Goal: Information Seeking & Learning: Learn about a topic

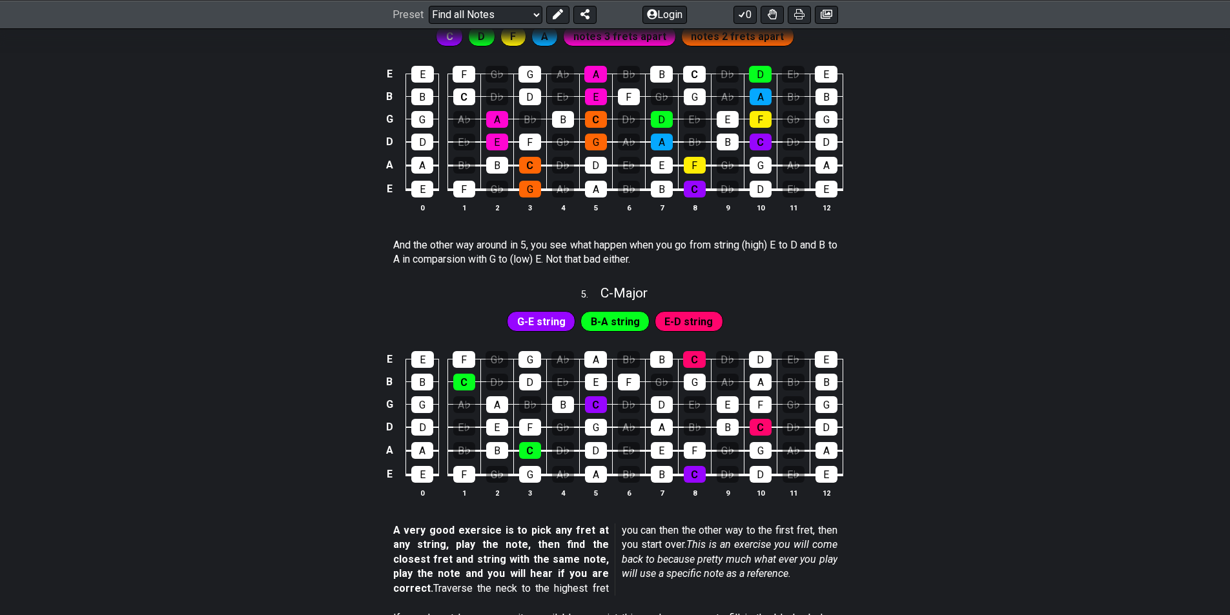
scroll to position [1336, 0]
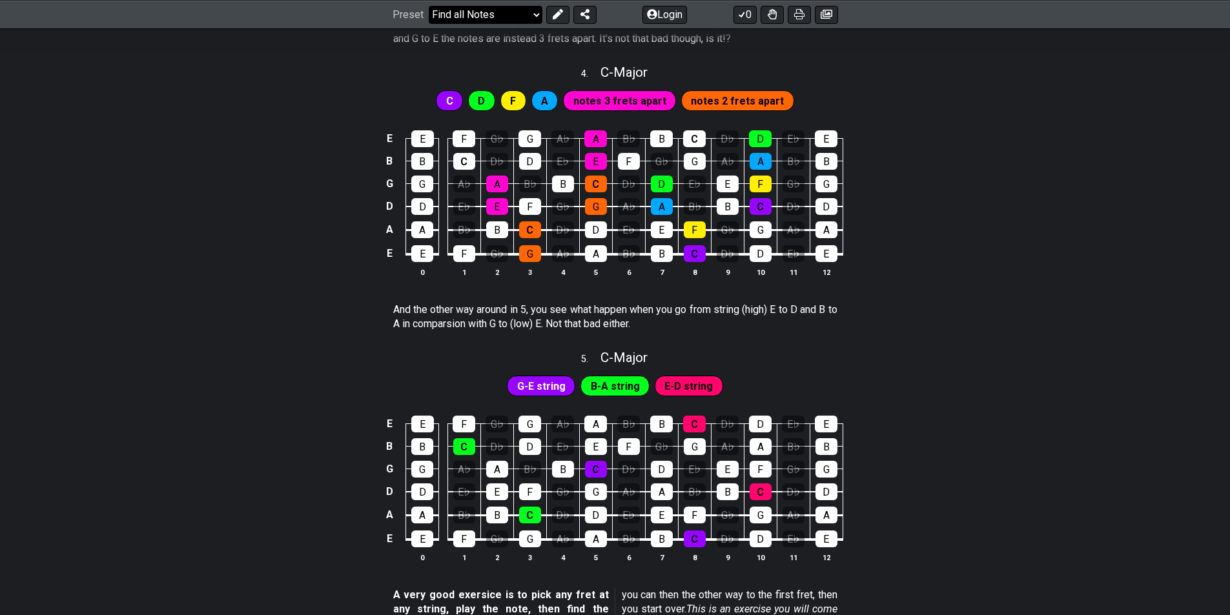
click at [502, 5] on select "Welcome to #fretflip! Initial Preset Custom Preset Minor Pentatonic Major Penta…" at bounding box center [486, 14] width 114 height 18
click at [429, 23] on select "Welcome to #fretflip! Initial Preset Custom Preset Minor Pentatonic Major Penta…" at bounding box center [486, 14] width 114 height 18
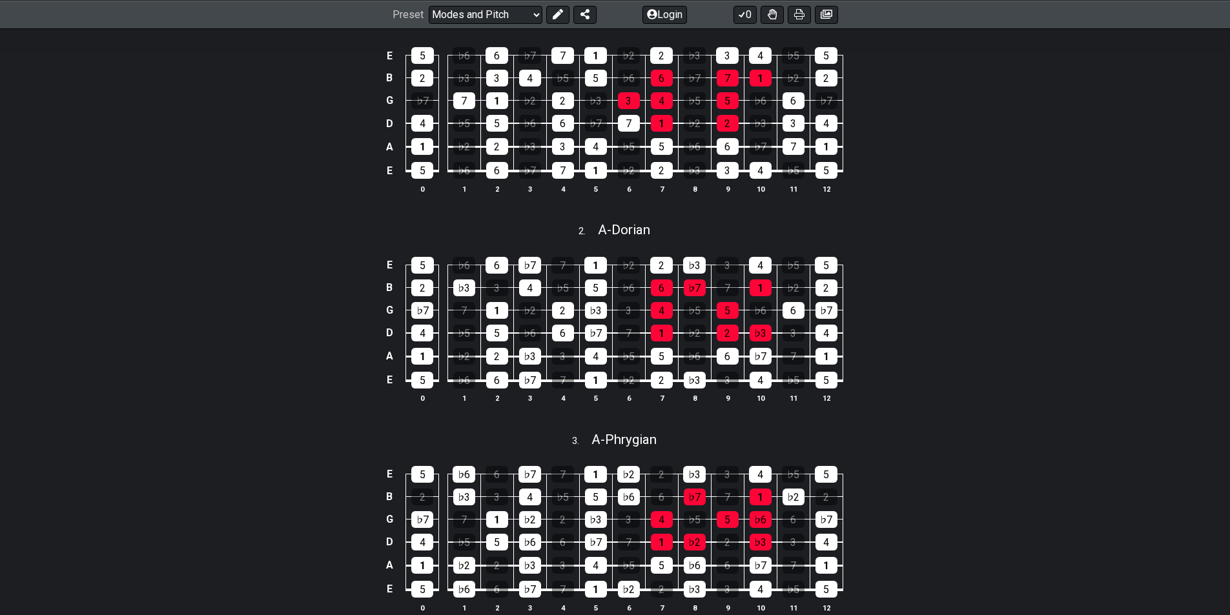
scroll to position [387, 0]
click at [504, 17] on select "Welcome to #fretflip! Initial Preset Custom Preset Minor Pentatonic Major Penta…" at bounding box center [486, 14] width 114 height 18
click at [429, 23] on select "Welcome to #fretflip! Initial Preset Custom Preset Minor Pentatonic Major Penta…" at bounding box center [486, 14] width 114 height 18
select select "/guitar-scales"
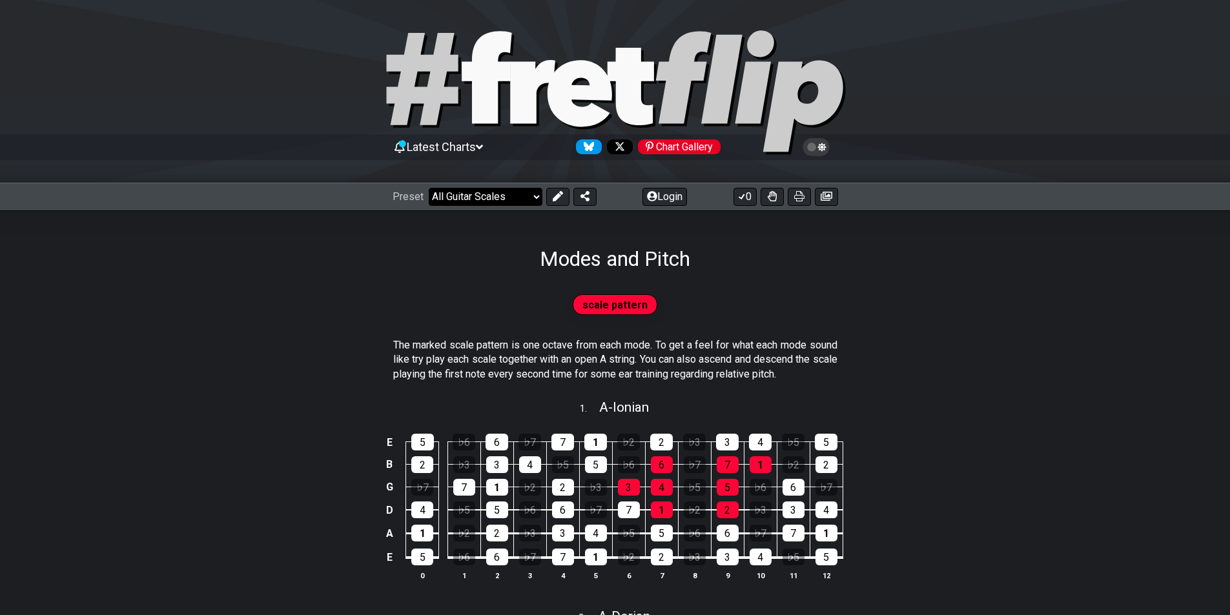
select select "C"
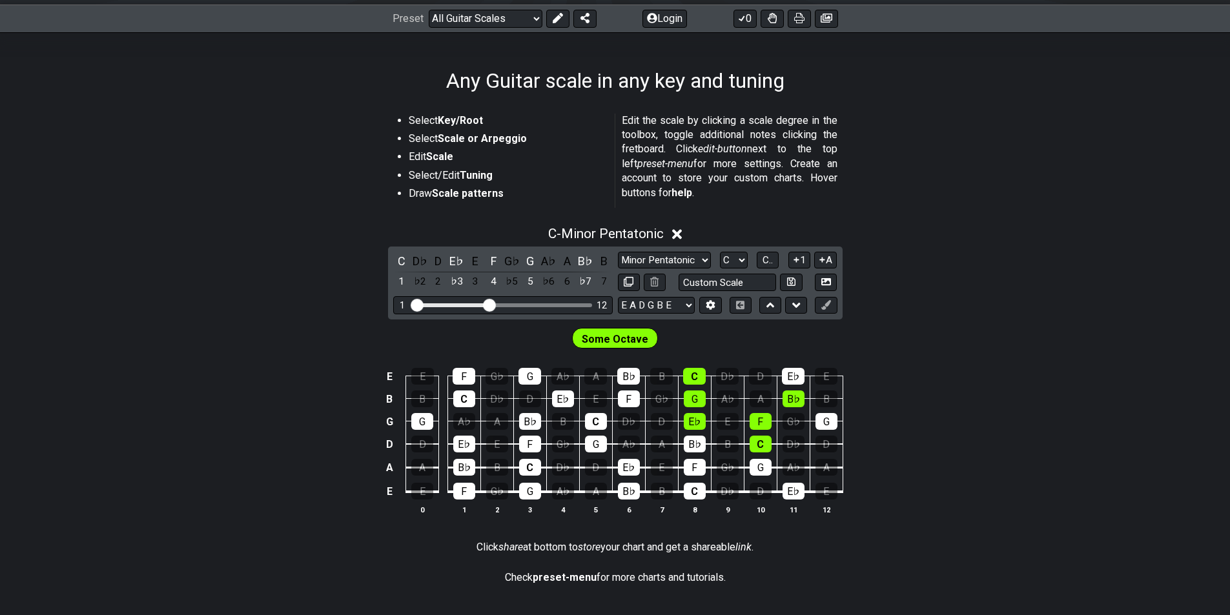
scroll to position [194, 0]
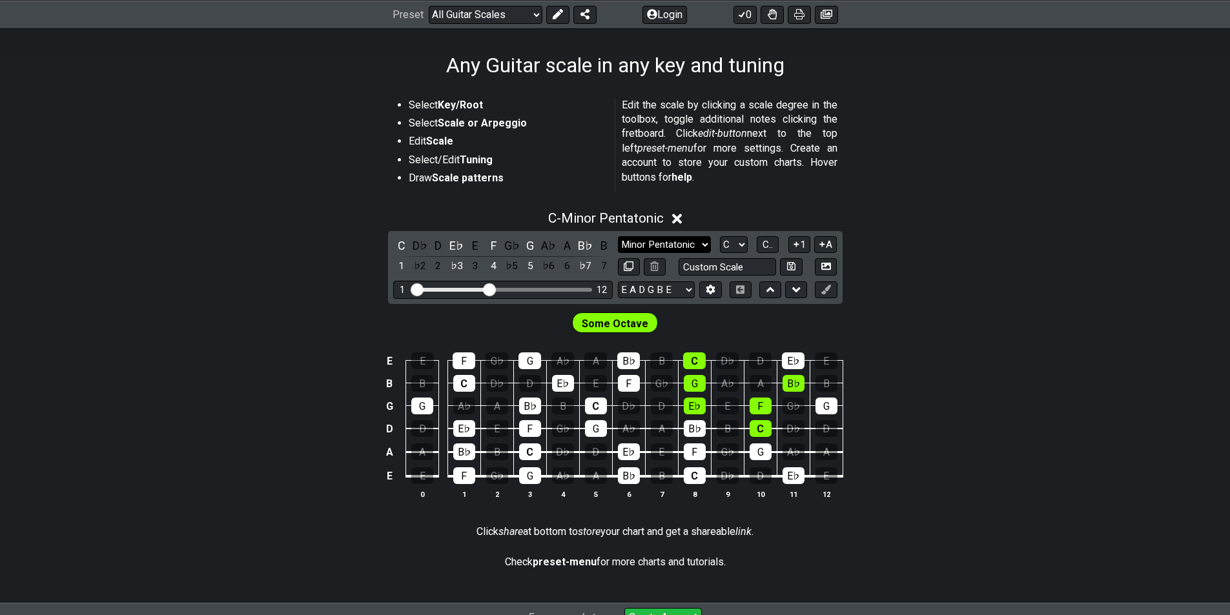
click at [683, 245] on select "Minor Pentatonic Root Minor Pentatonic Major Pentatonic Minor Blues Major Blues…" at bounding box center [664, 244] width 93 height 17
click at [680, 247] on select "Minor Pentatonic Root Minor Pentatonic Major Pentatonic Minor Blues Major Blues…" at bounding box center [664, 244] width 93 height 17
